Goal: Task Accomplishment & Management: Use online tool/utility

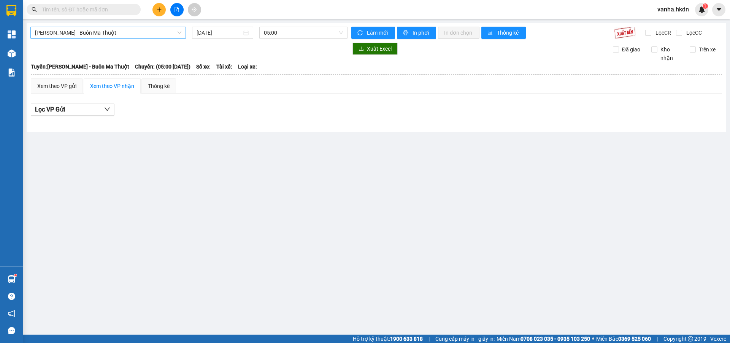
click at [95, 33] on span "[PERSON_NAME] - Buôn Ma Thuột" at bounding box center [108, 32] width 146 height 11
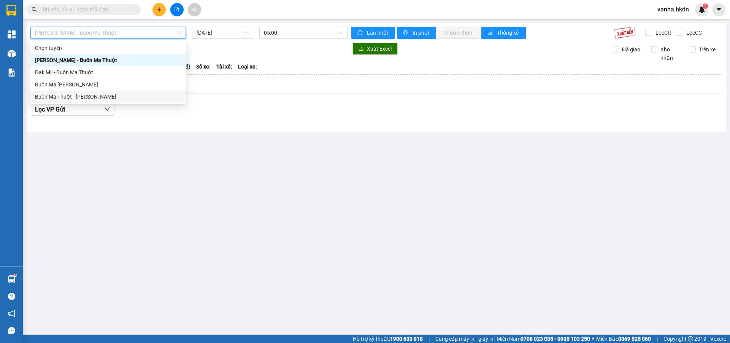
click at [73, 95] on div "Buôn Ma Thuột - [PERSON_NAME]" at bounding box center [108, 96] width 146 height 8
type input "[DATE]"
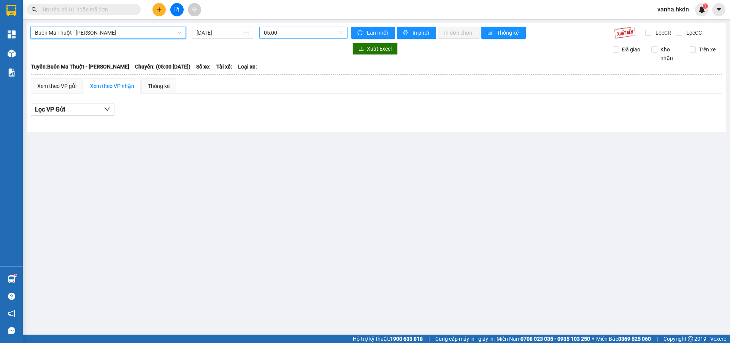
click at [316, 29] on span "05:00" at bounding box center [303, 32] width 79 height 11
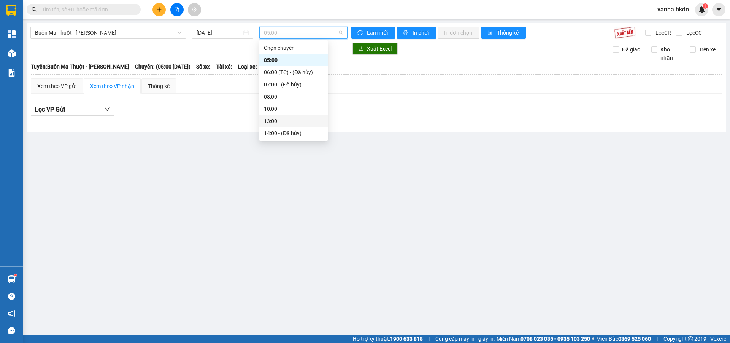
click at [272, 121] on div "13:00" at bounding box center [293, 121] width 59 height 8
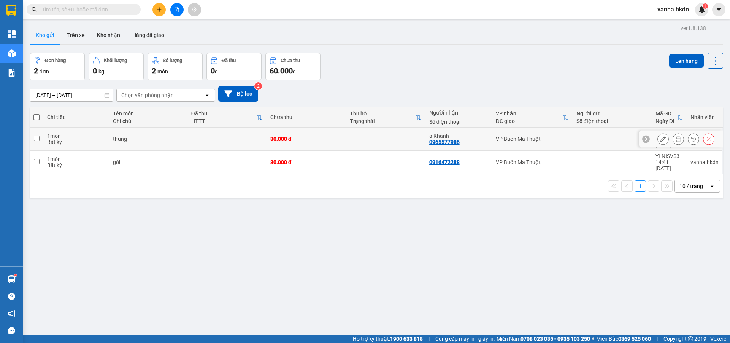
click at [37, 136] on input "checkbox" at bounding box center [37, 138] width 6 height 6
checkbox input "true"
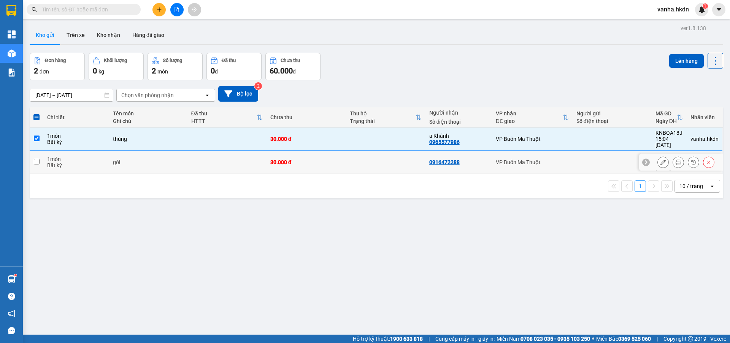
click at [38, 159] on input "checkbox" at bounding box center [37, 162] width 6 height 6
checkbox input "true"
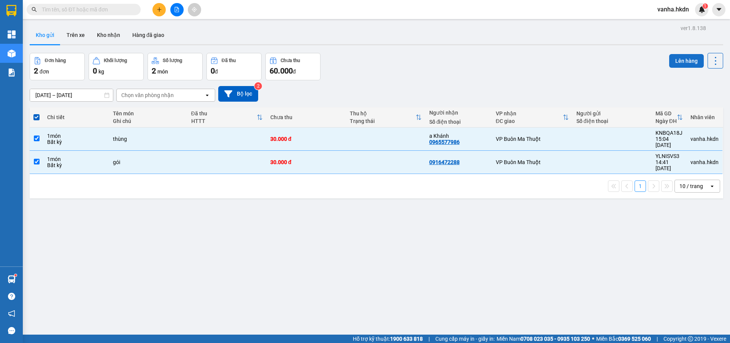
click at [682, 60] on button "Lên hàng" at bounding box center [686, 61] width 35 height 14
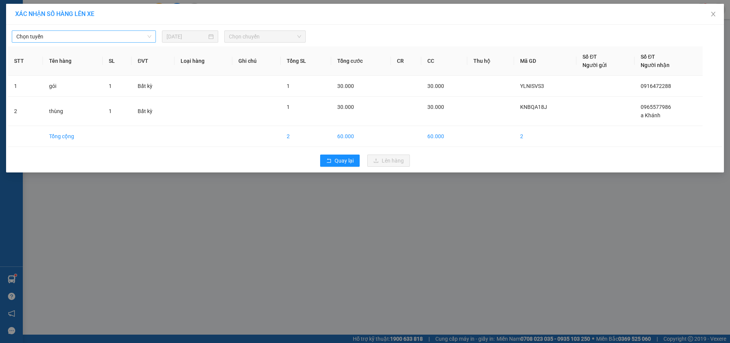
click at [109, 37] on span "Chọn tuyến" at bounding box center [83, 36] width 135 height 11
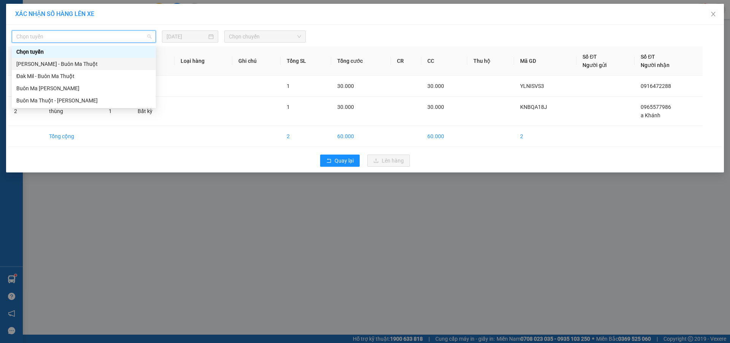
click at [81, 65] on div "[PERSON_NAME] - Buôn Ma Thuột" at bounding box center [83, 64] width 135 height 8
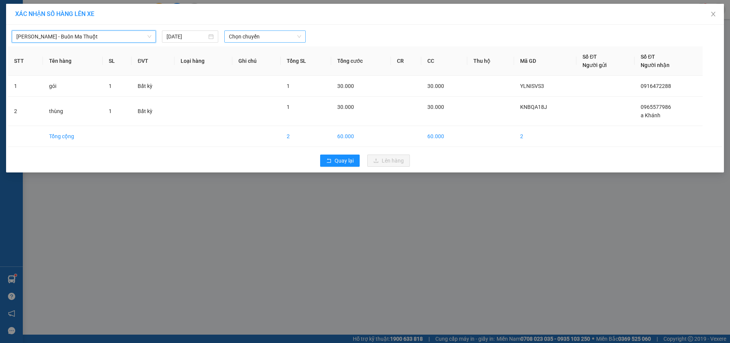
click at [283, 33] on span "Chọn chuyến" at bounding box center [265, 36] width 72 height 11
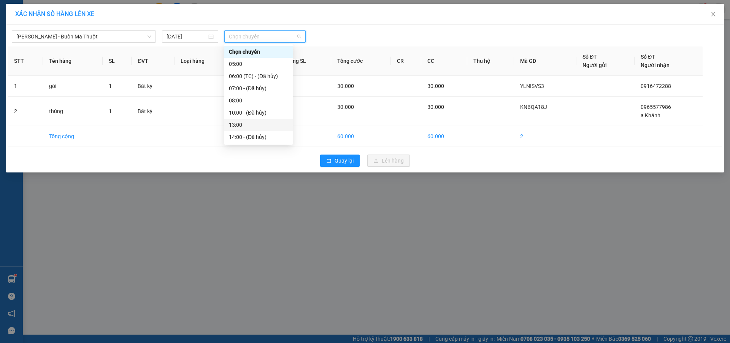
scroll to position [24, 0]
click at [233, 123] on div "16:00" at bounding box center [258, 125] width 59 height 8
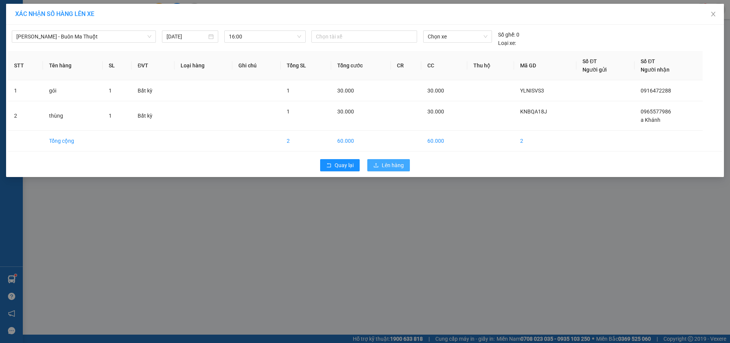
click at [387, 166] on span "Lên hàng" at bounding box center [393, 165] width 22 height 8
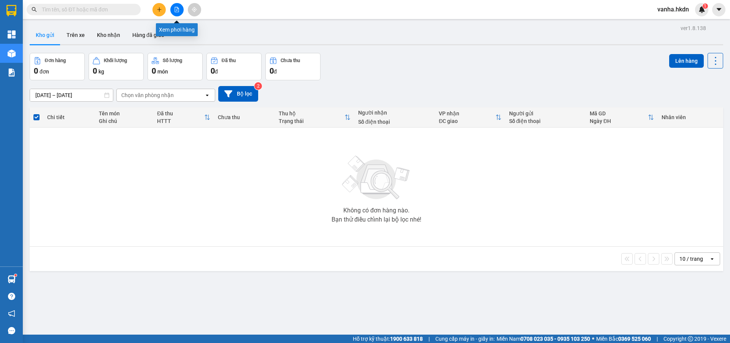
click at [177, 8] on icon "file-add" at bounding box center [176, 9] width 5 height 5
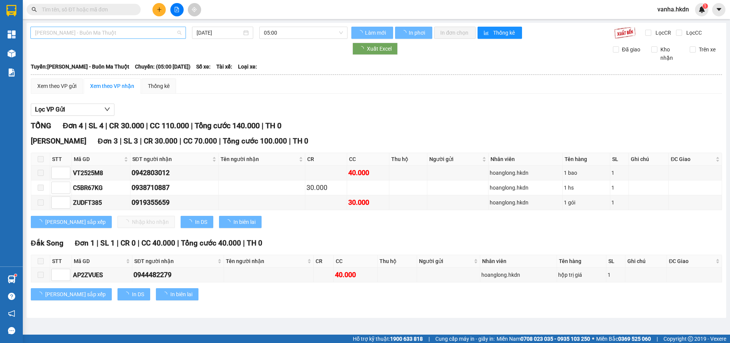
click at [139, 31] on span "[PERSON_NAME] - Buôn Ma Thuột" at bounding box center [108, 32] width 146 height 11
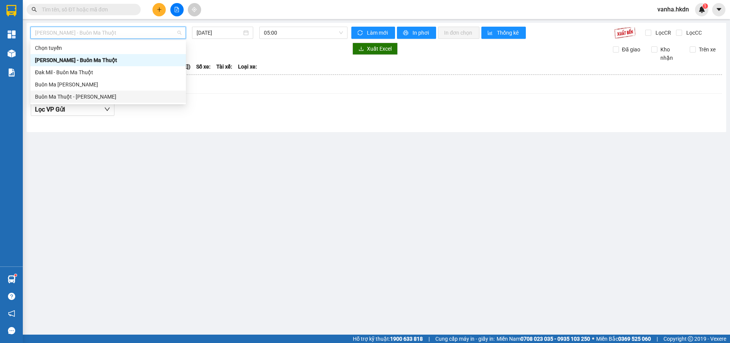
click at [55, 96] on div "Buôn Ma Thuột - [PERSON_NAME]" at bounding box center [108, 96] width 146 height 8
type input "[DATE]"
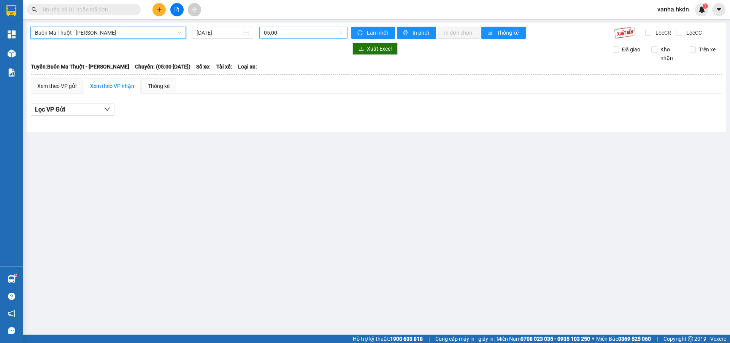
click at [324, 35] on span "05:00" at bounding box center [303, 32] width 79 height 11
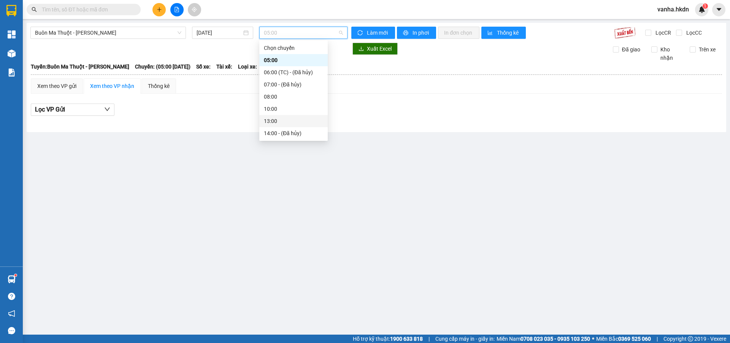
click at [273, 120] on div "13:00" at bounding box center [293, 121] width 59 height 8
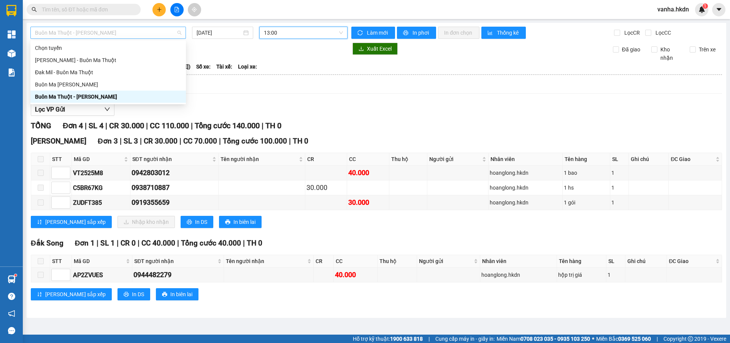
click at [135, 33] on span "Buôn Ma Thuột - [PERSON_NAME]" at bounding box center [108, 32] width 146 height 11
click at [90, 60] on div "[PERSON_NAME] - Buôn Ma Thuột" at bounding box center [108, 60] width 146 height 8
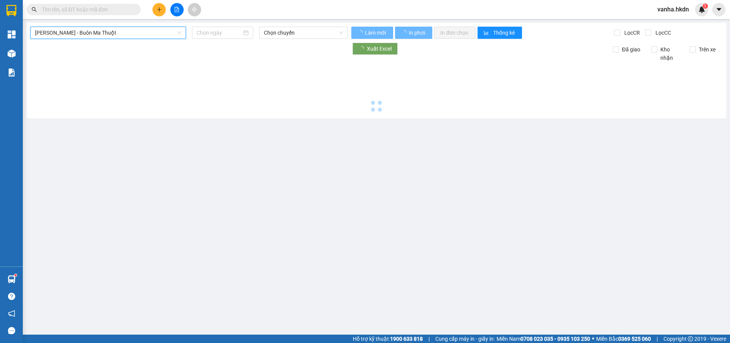
type input "[DATE]"
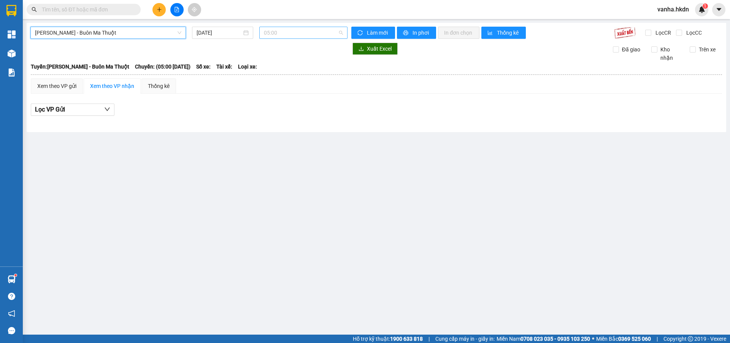
click at [297, 33] on span "05:00" at bounding box center [303, 32] width 79 height 11
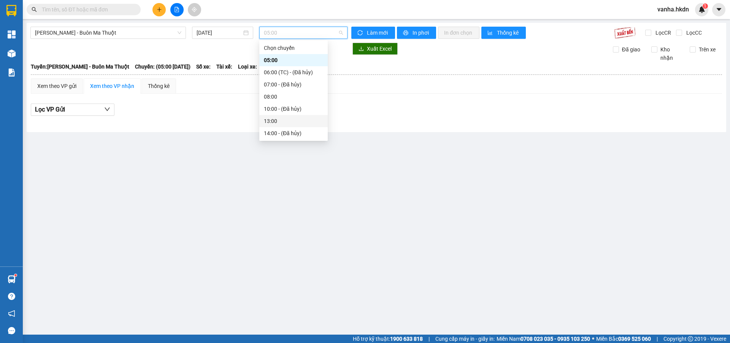
scroll to position [24, 0]
click at [271, 118] on div "16:00" at bounding box center [293, 121] width 59 height 8
